Goal: Task Accomplishment & Management: Complete application form

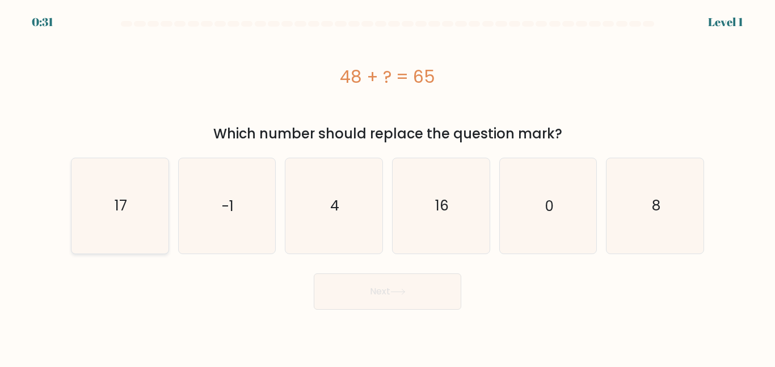
click at [149, 192] on icon "17" at bounding box center [120, 205] width 95 height 95
click at [387, 187] on input "a. 17" at bounding box center [387, 185] width 1 height 3
radio input "true"
click at [410, 306] on button "Next" at bounding box center [388, 291] width 148 height 36
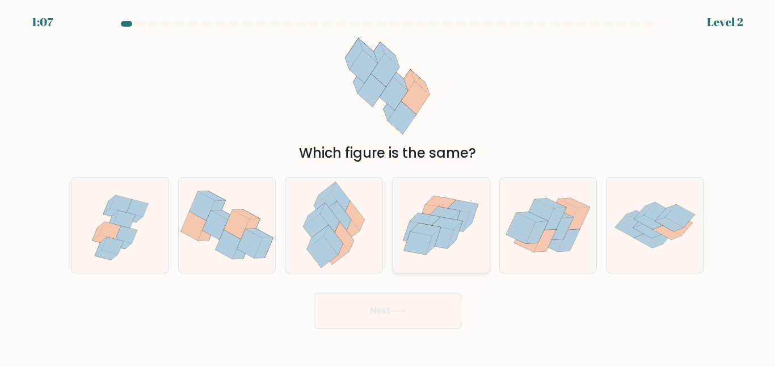
click at [452, 213] on icon at bounding box center [445, 213] width 31 height 12
click at [388, 187] on input "d." at bounding box center [387, 185] width 1 height 3
radio input "true"
click at [398, 319] on button "Next" at bounding box center [388, 311] width 148 height 36
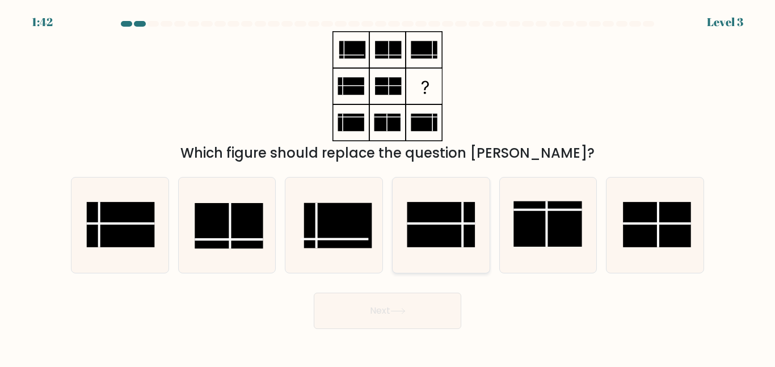
click at [444, 254] on icon at bounding box center [441, 225] width 95 height 95
click at [388, 187] on input "d." at bounding box center [387, 185] width 1 height 3
radio input "true"
click at [427, 319] on button "Next" at bounding box center [388, 311] width 148 height 36
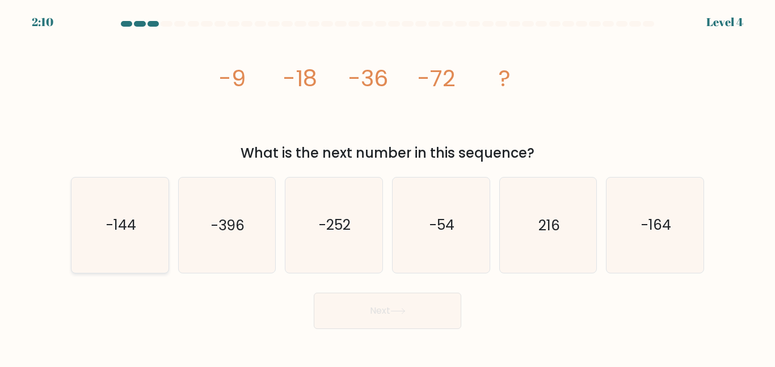
click at [146, 245] on icon "-144" at bounding box center [120, 225] width 95 height 95
click at [387, 187] on input "a. -144" at bounding box center [387, 185] width 1 height 3
radio input "true"
click at [365, 310] on button "Next" at bounding box center [388, 311] width 148 height 36
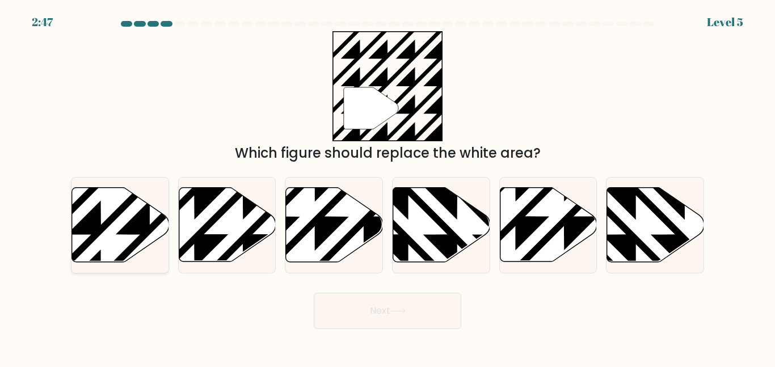
click at [100, 222] on icon at bounding box center [120, 225] width 97 height 74
click at [387, 187] on input "a." at bounding box center [387, 185] width 1 height 3
radio input "true"
click at [424, 304] on button "Next" at bounding box center [388, 311] width 148 height 36
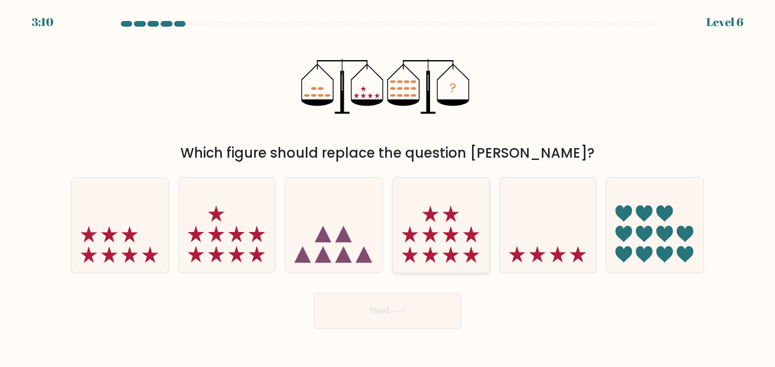
click at [447, 250] on icon at bounding box center [441, 225] width 97 height 80
click at [388, 187] on input "d." at bounding box center [387, 185] width 1 height 3
radio input "true"
click at [415, 310] on button "Next" at bounding box center [388, 311] width 148 height 36
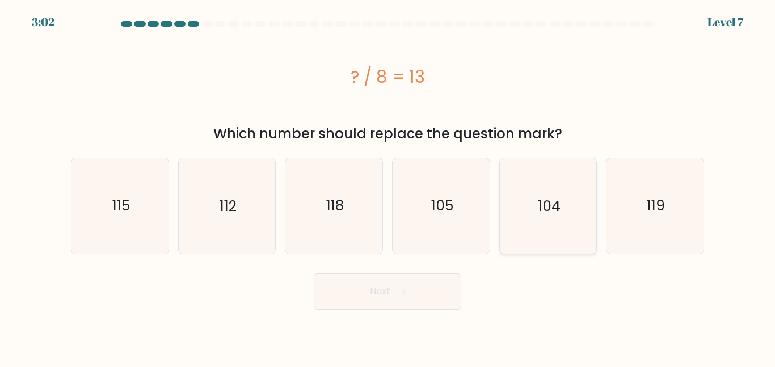
click at [536, 225] on icon "104" at bounding box center [547, 205] width 95 height 95
click at [388, 187] on input "e. 104" at bounding box center [387, 185] width 1 height 3
radio input "true"
click at [413, 278] on button "Next" at bounding box center [388, 291] width 148 height 36
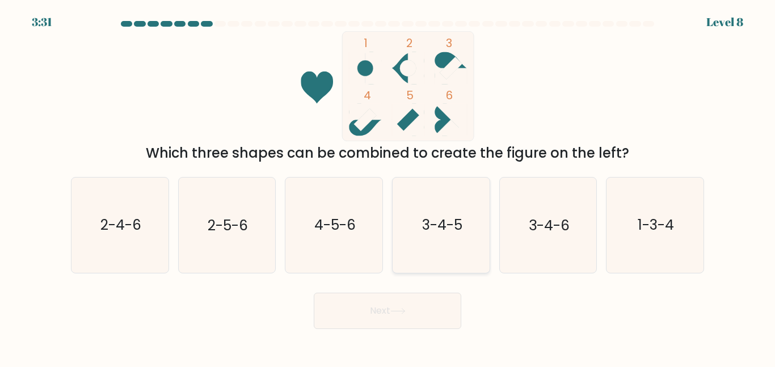
click at [447, 207] on icon "3-4-5" at bounding box center [441, 225] width 95 height 95
click at [388, 187] on input "d. 3-4-5" at bounding box center [387, 185] width 1 height 3
radio input "true"
click at [418, 308] on button "Next" at bounding box center [388, 311] width 148 height 36
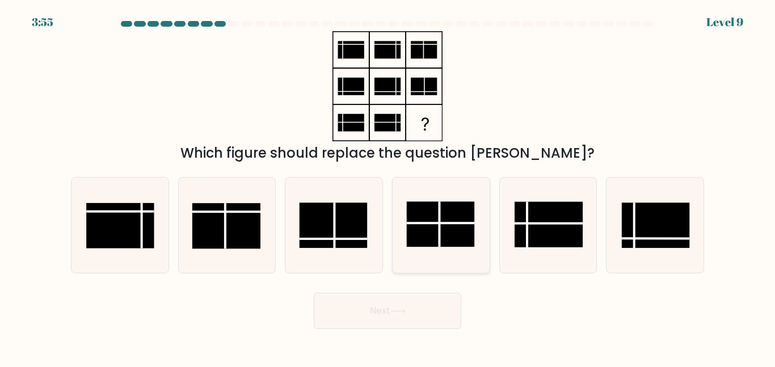
click at [452, 224] on line at bounding box center [440, 224] width 68 height 0
click at [388, 187] on input "d." at bounding box center [387, 185] width 1 height 3
radio input "true"
click at [424, 311] on button "Next" at bounding box center [388, 311] width 148 height 36
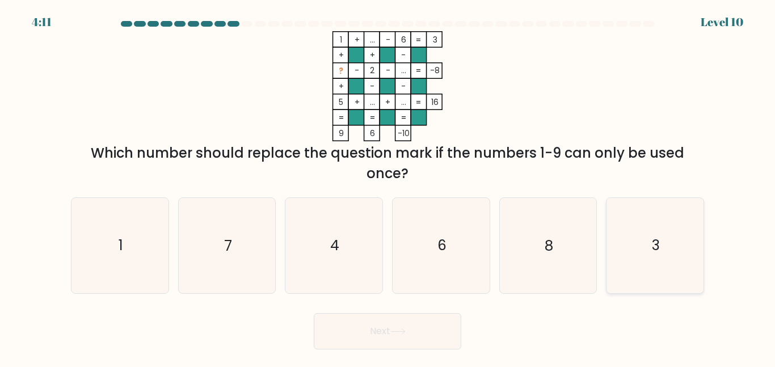
click at [647, 234] on icon "3" at bounding box center [655, 245] width 95 height 95
click at [388, 187] on input "f. 3" at bounding box center [387, 185] width 1 height 3
radio input "true"
click at [402, 336] on button "Next" at bounding box center [388, 331] width 148 height 36
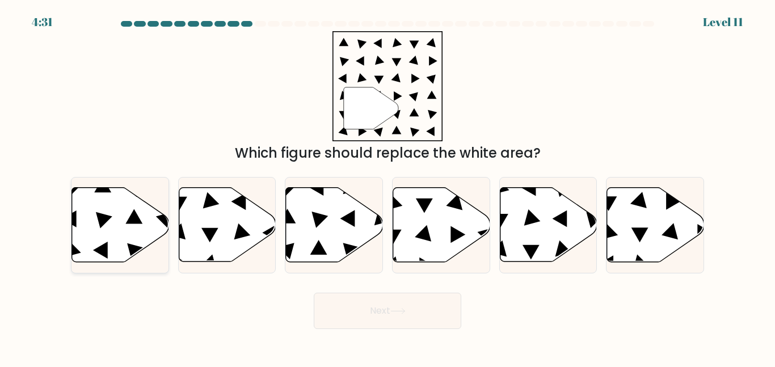
click at [113, 224] on icon at bounding box center [120, 225] width 97 height 74
click at [387, 187] on input "a." at bounding box center [387, 185] width 1 height 3
radio input "true"
click at [396, 310] on icon at bounding box center [397, 311] width 15 height 6
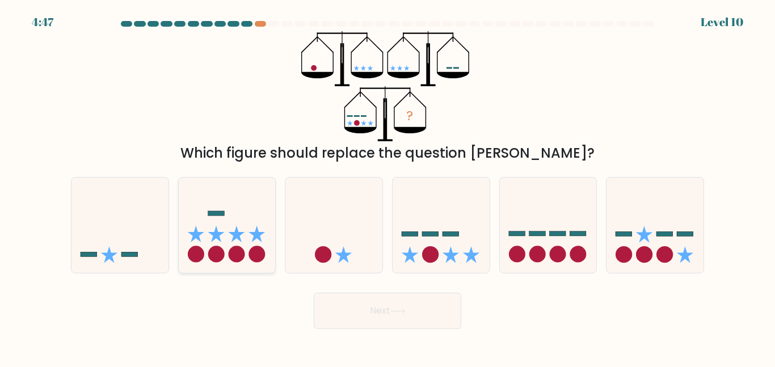
click at [254, 232] on icon at bounding box center [227, 225] width 97 height 80
click at [387, 187] on input "b." at bounding box center [387, 185] width 1 height 3
radio input "true"
click at [426, 299] on button "Next" at bounding box center [388, 311] width 148 height 36
